Goal: Find specific page/section: Locate a particular part of the current website

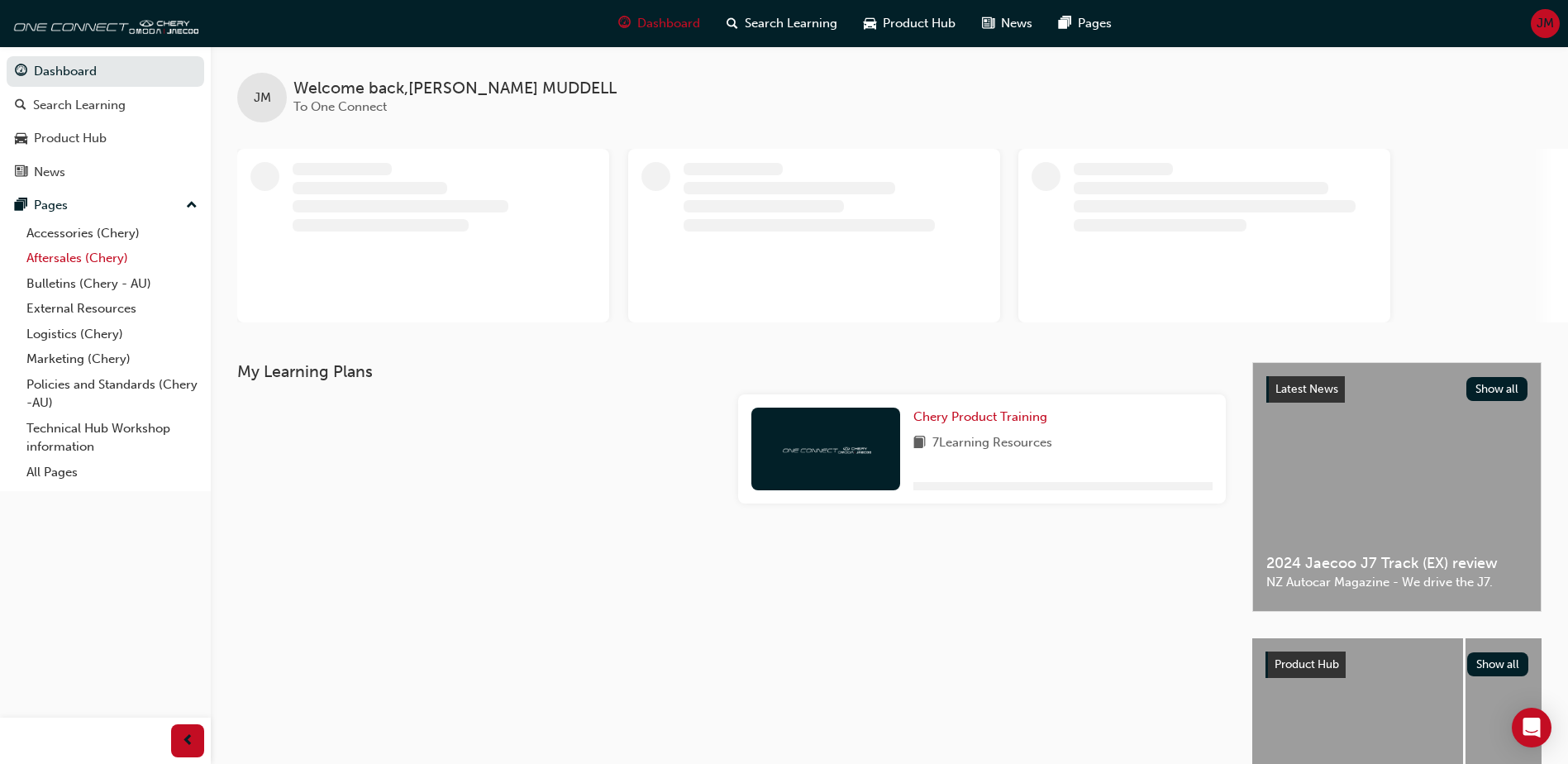
click at [77, 254] on link "Aftersales (Chery)" at bounding box center [112, 259] width 184 height 26
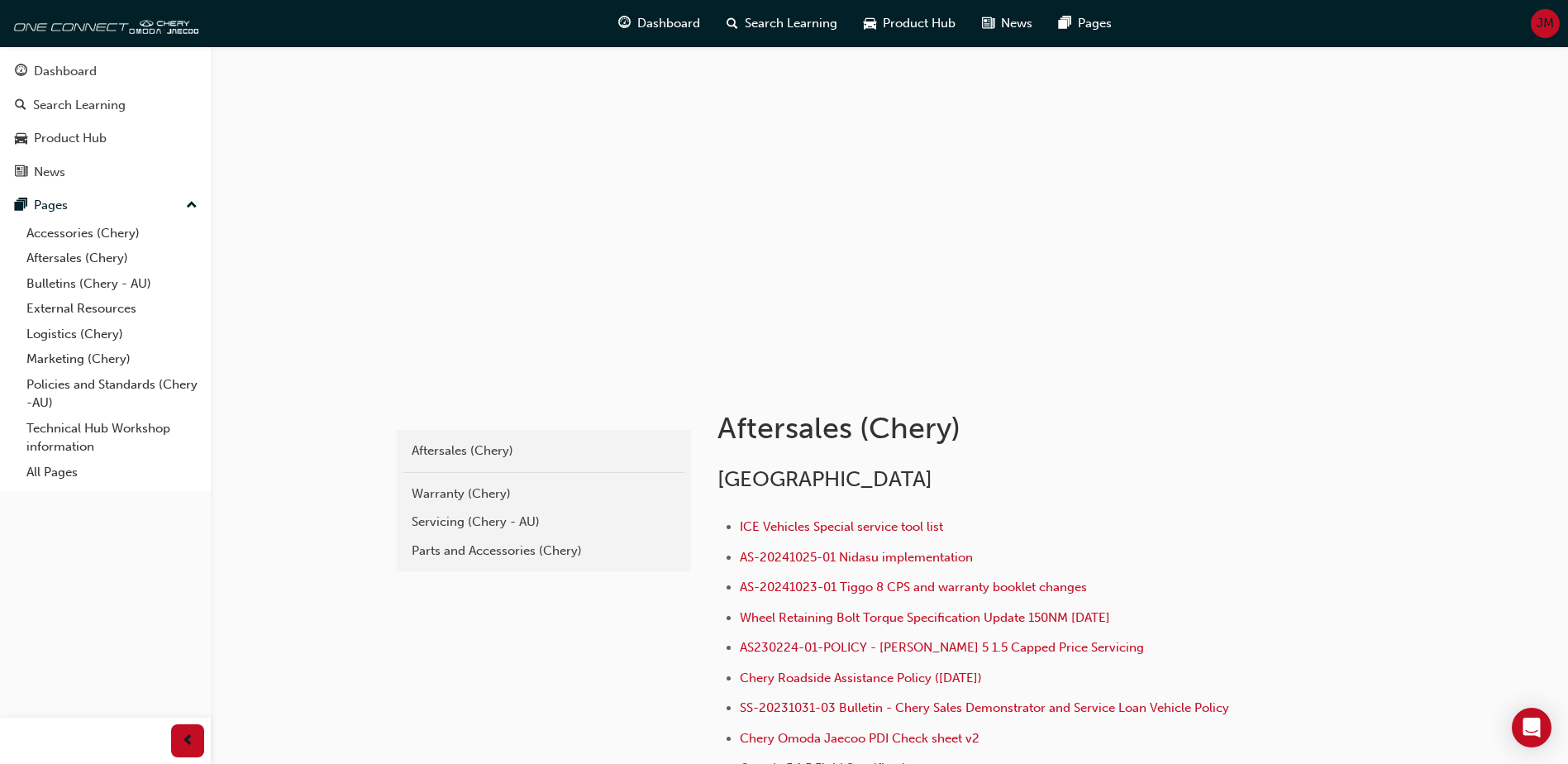
click at [477, 490] on div "Warranty (Chery)" at bounding box center [544, 494] width 265 height 19
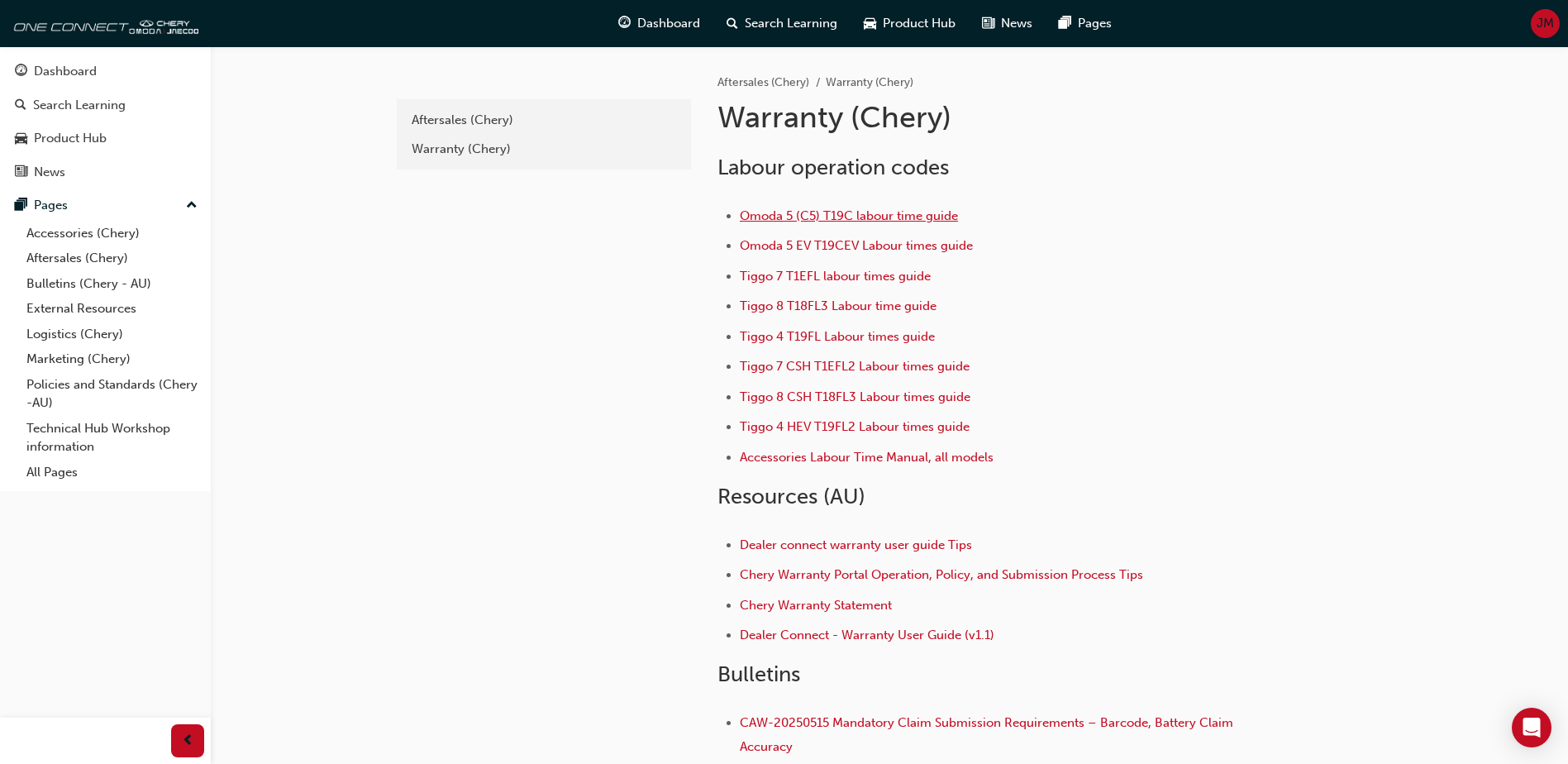
click at [829, 209] on span "Omoda 5 (C5) T19C labour time guide" at bounding box center [848, 215] width 218 height 15
